Goal: Communication & Community: Answer question/provide support

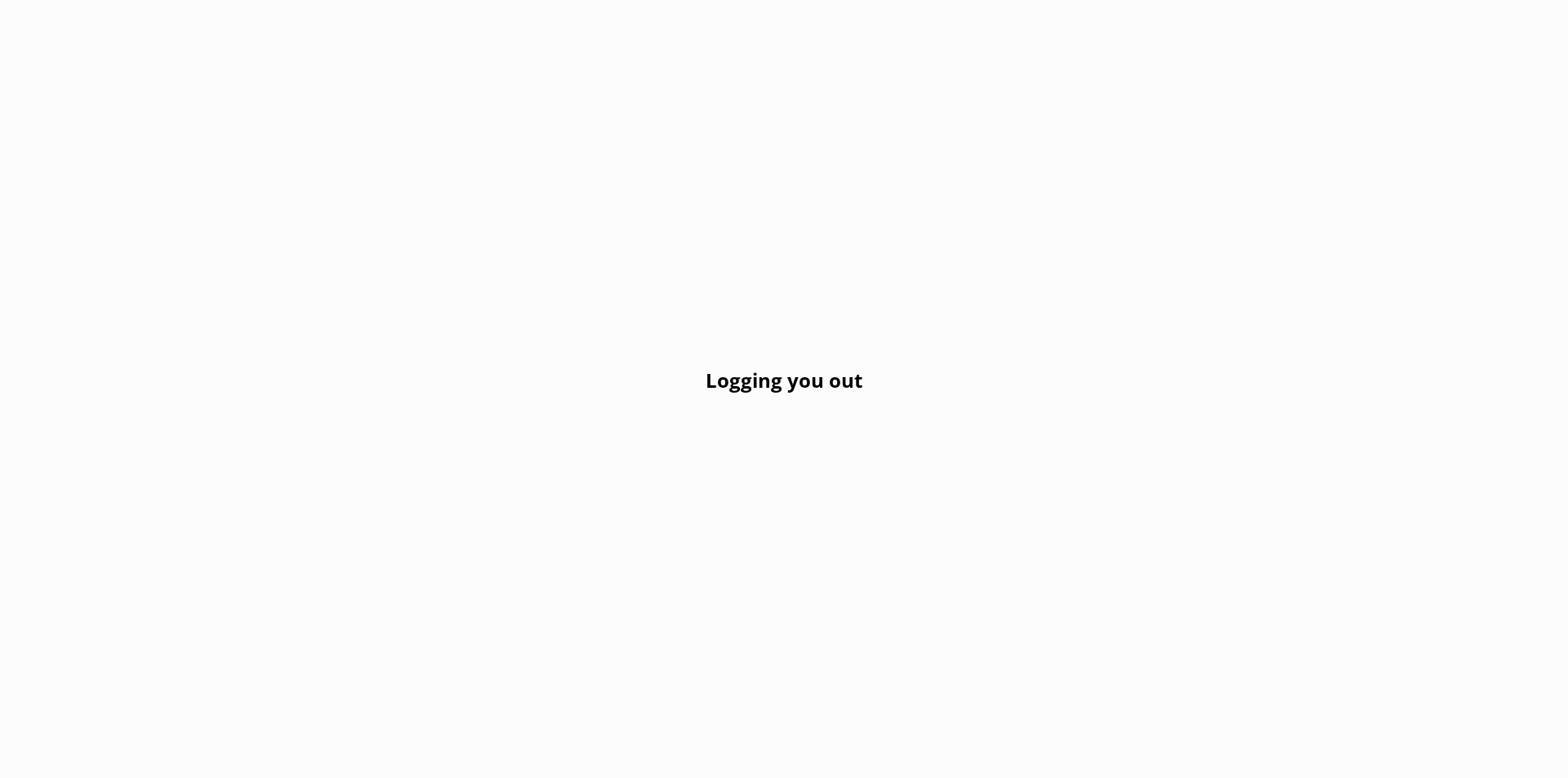
click at [939, 278] on div "Logging you out" at bounding box center [784, 389] width 1568 height 778
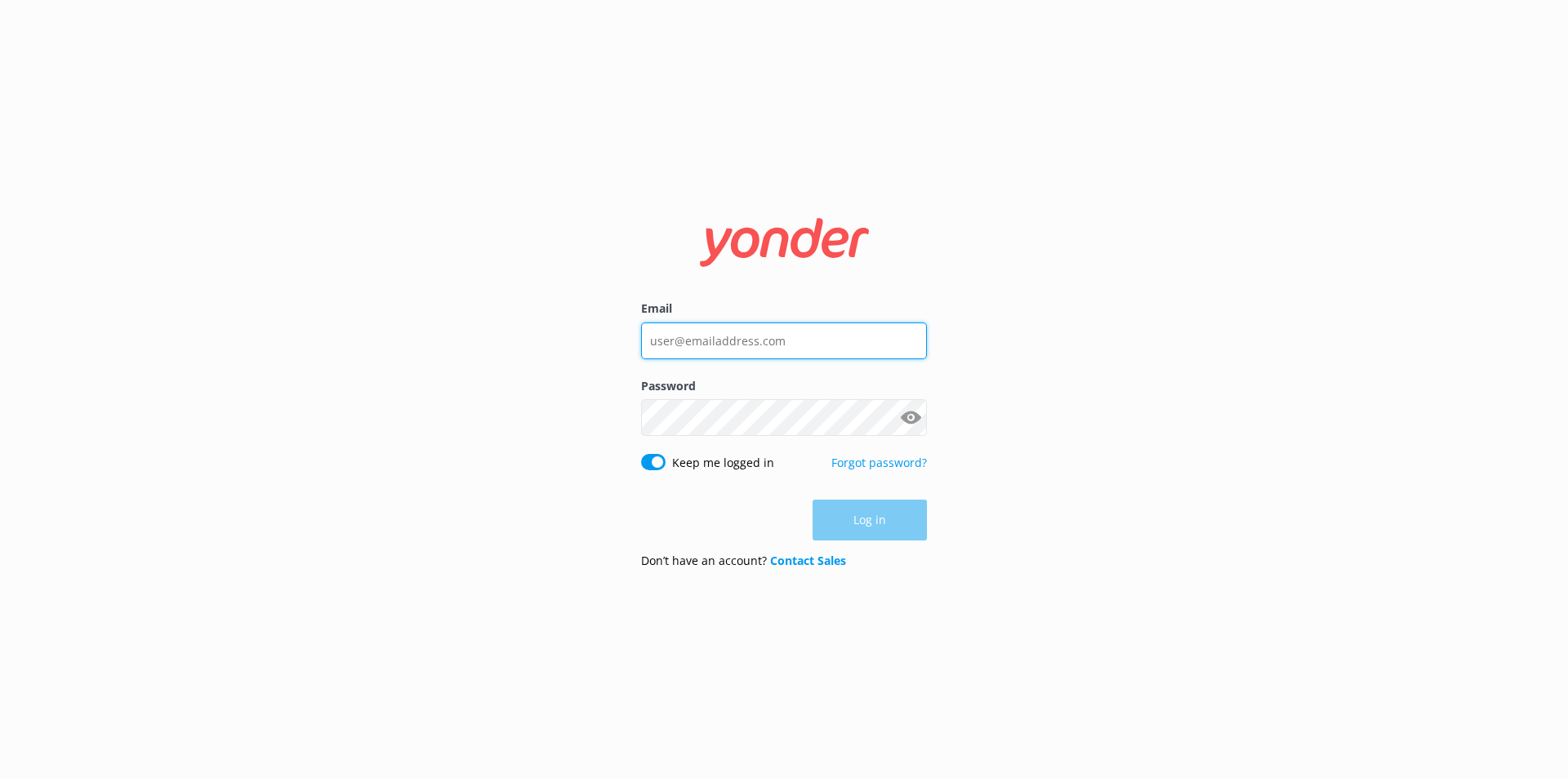
click at [806, 329] on input "Email" at bounding box center [783, 341] width 286 height 36
type input "[EMAIL_ADDRESS][DOMAIN_NAME]"
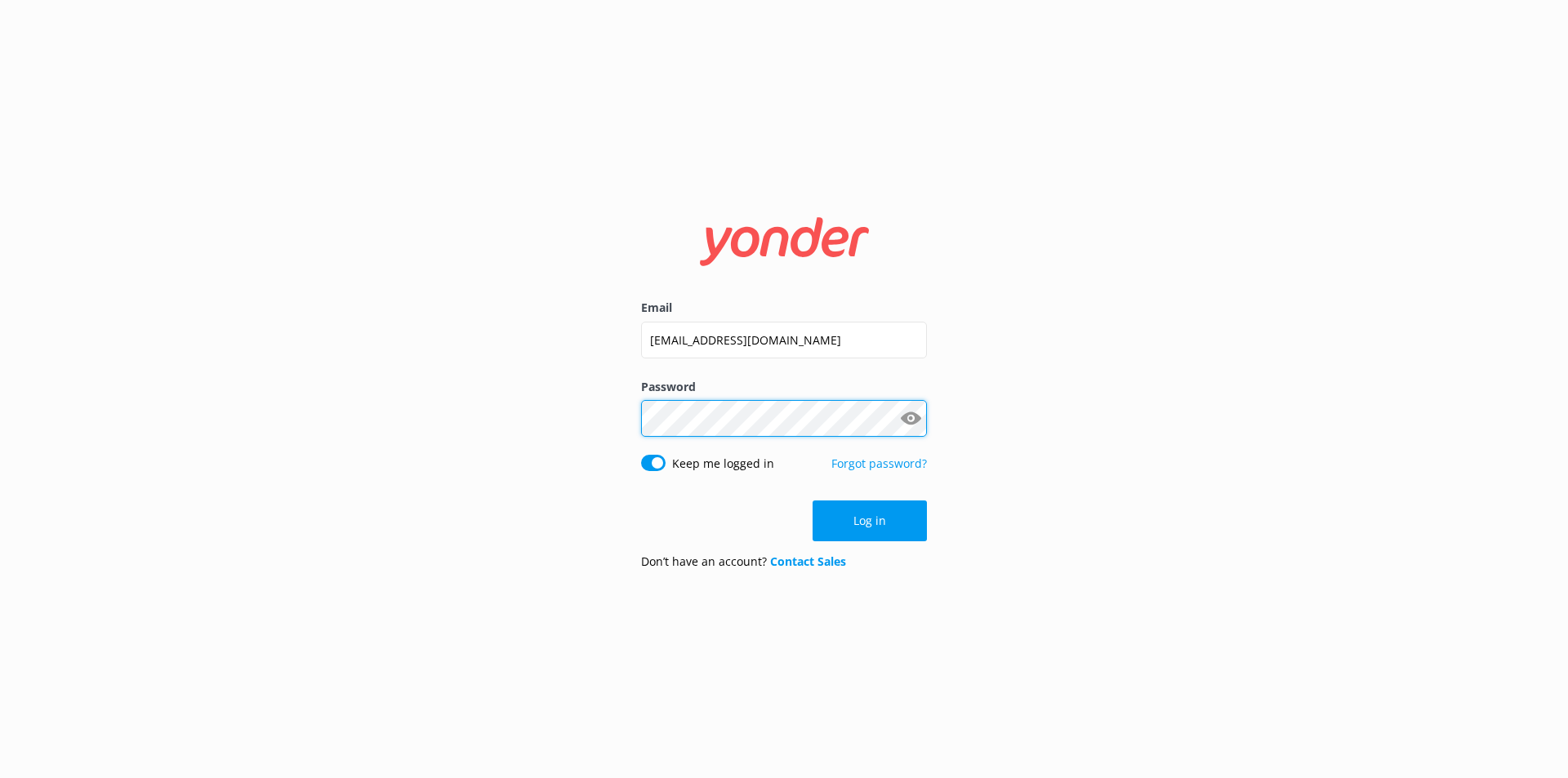
click button "Log in" at bounding box center [869, 520] width 114 height 41
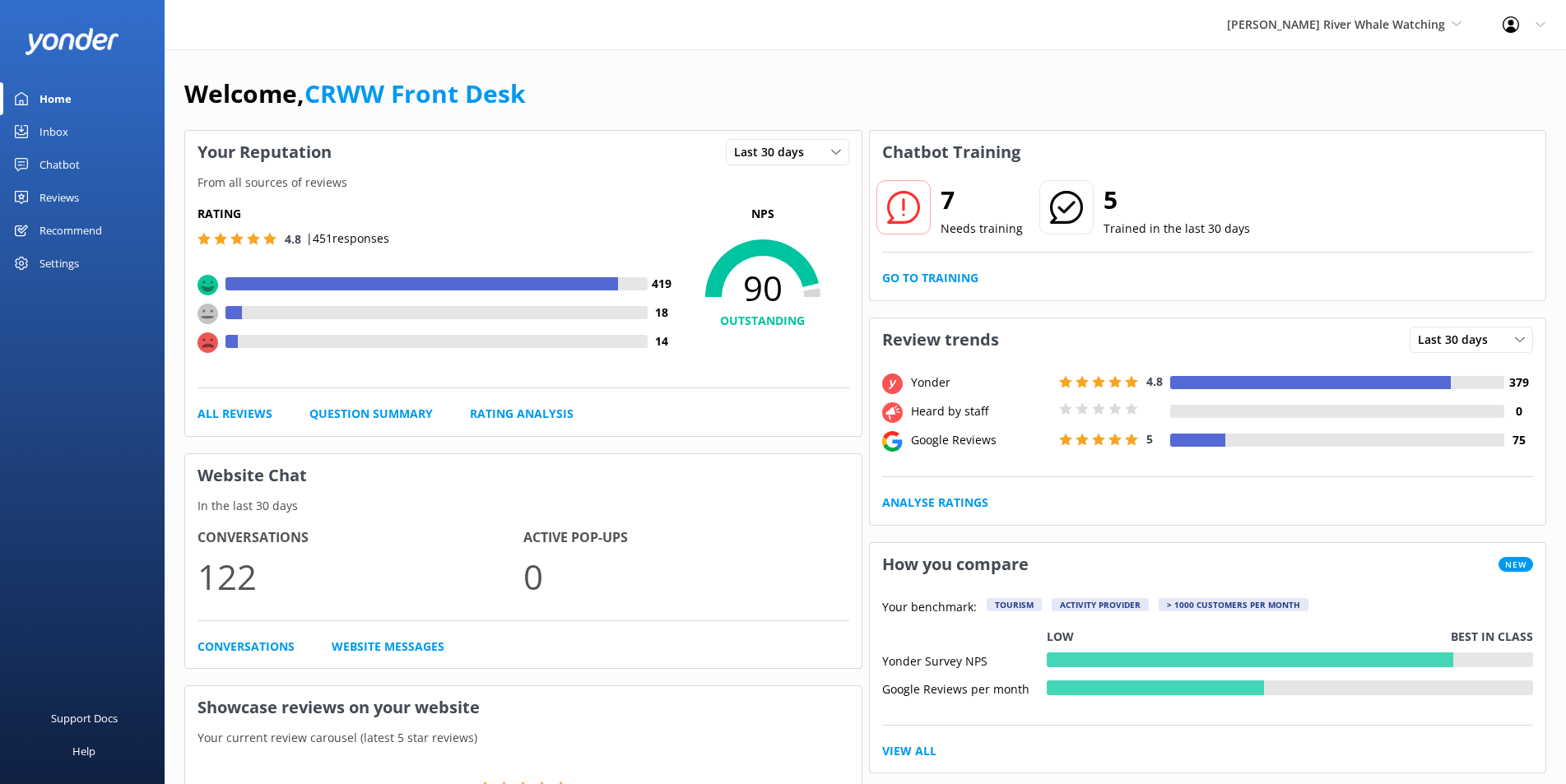
click at [73, 195] on div "Reviews" at bounding box center [58, 197] width 39 height 33
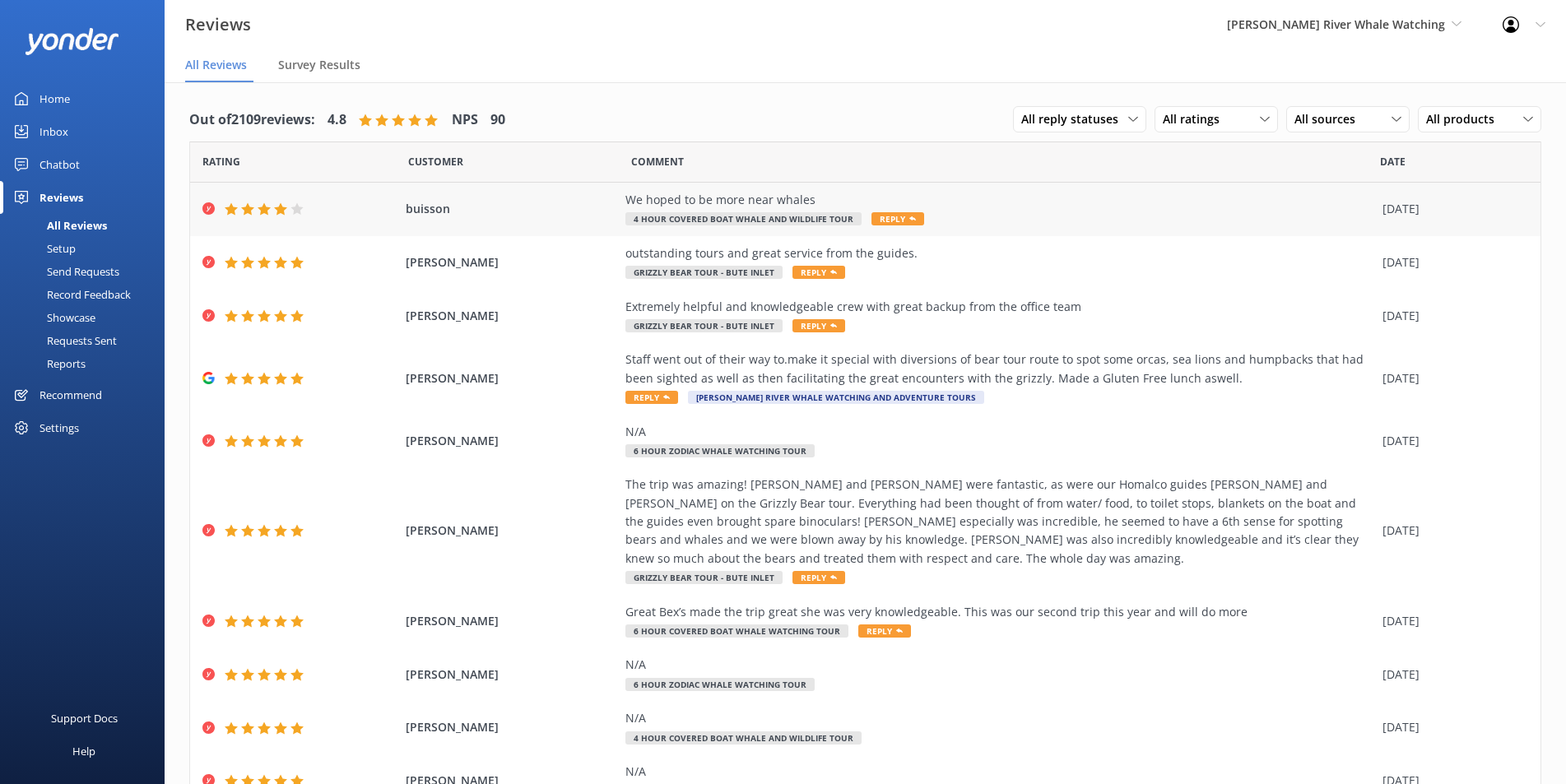
click at [904, 216] on span "Reply" at bounding box center [897, 219] width 53 height 13
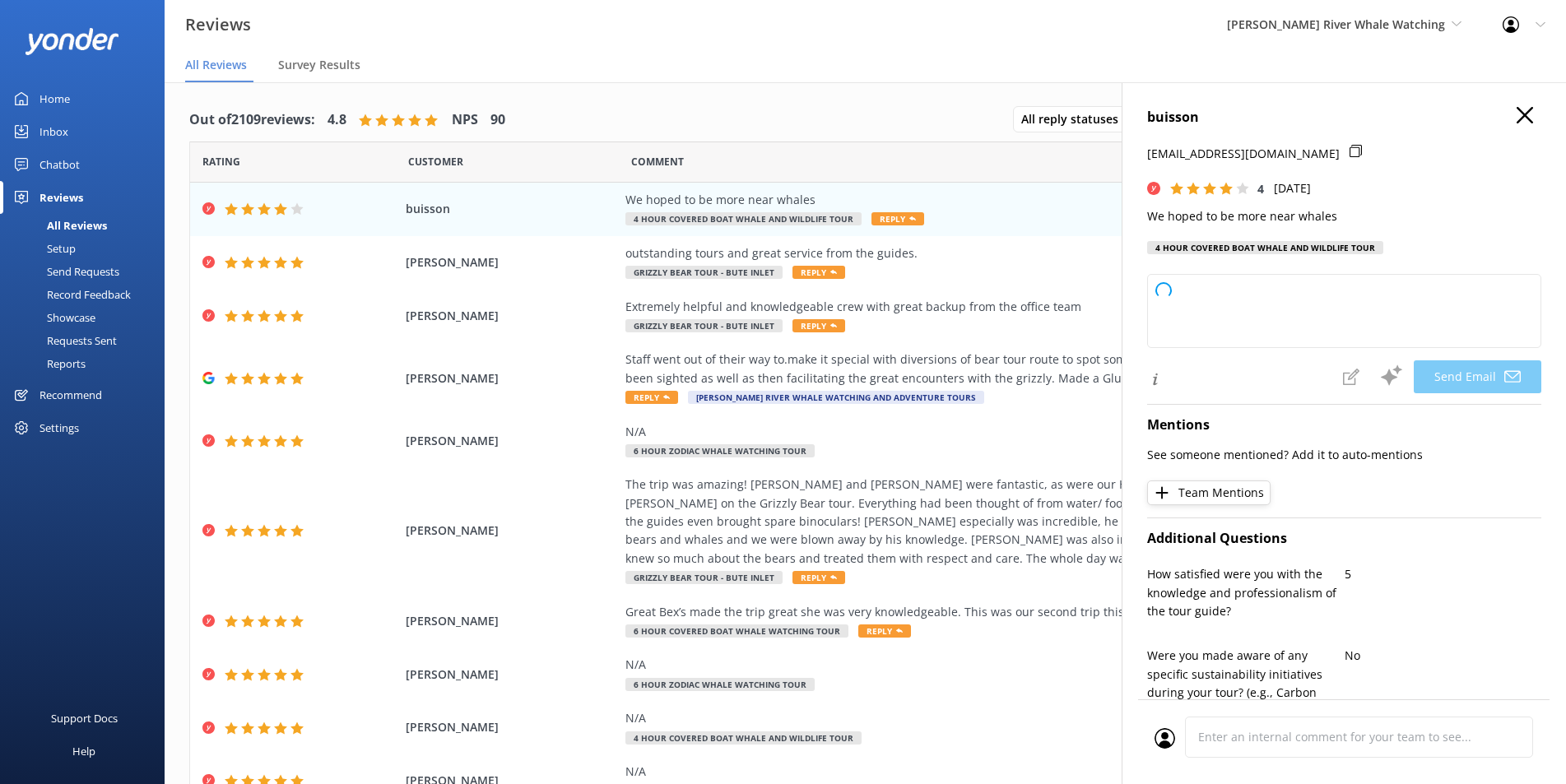
type textarea "Thank you for your feedback, Buisson! We're glad you enjoyed your experience an…"
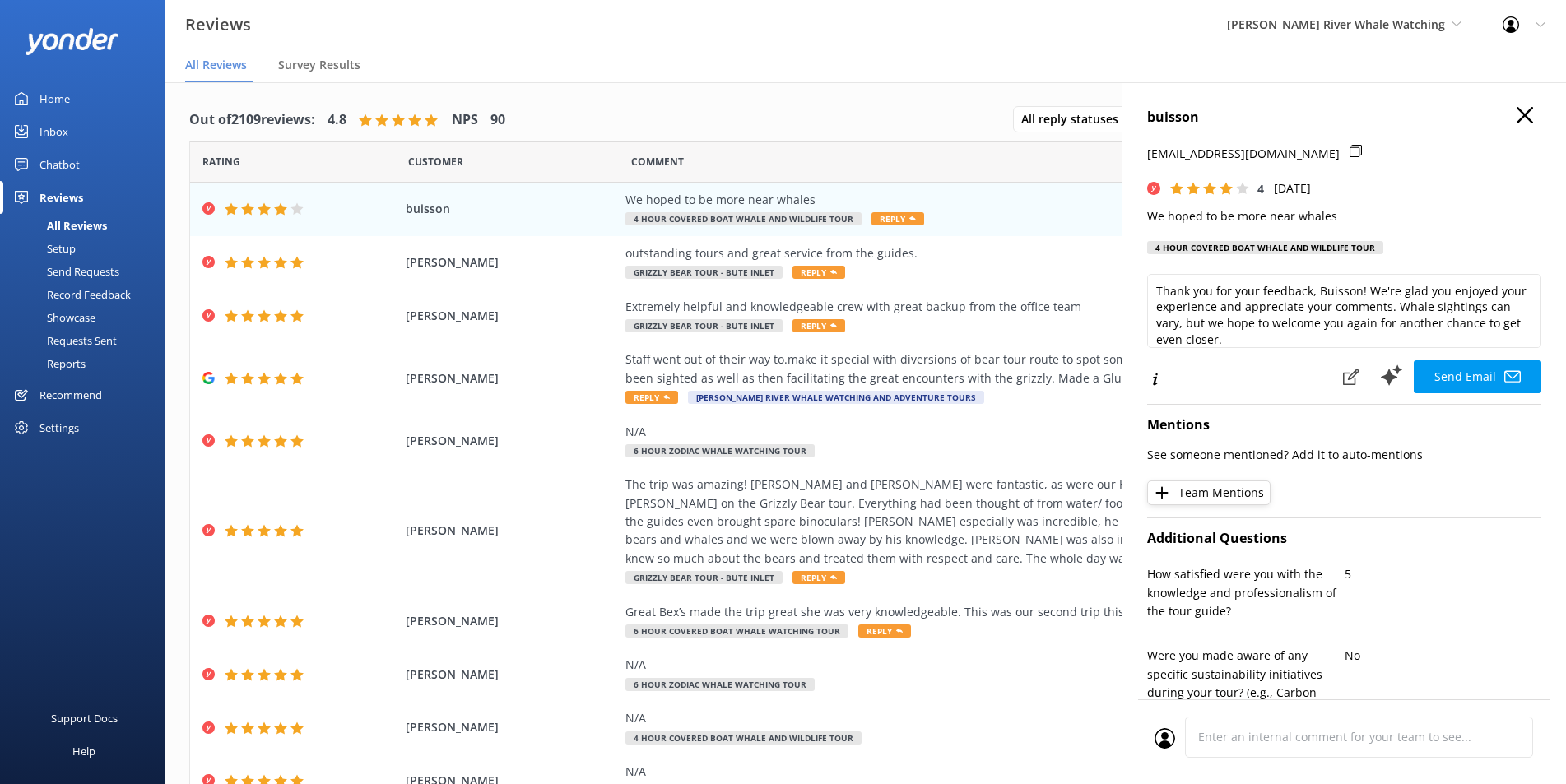
click at [1520, 121] on h4 "buisson" at bounding box center [1344, 118] width 394 height 22
click at [1517, 113] on use "button" at bounding box center [1525, 115] width 17 height 17
